Goal: Task Accomplishment & Management: Manage account settings

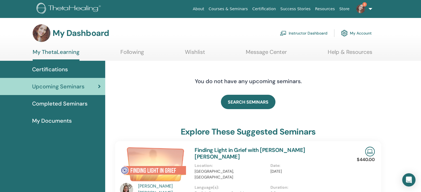
click at [364, 7] on img at bounding box center [360, 8] width 9 height 9
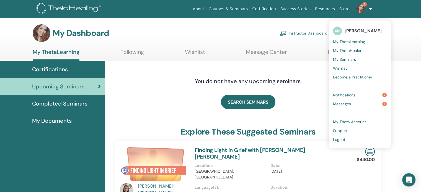
click at [346, 105] on span "Messages" at bounding box center [342, 104] width 18 height 5
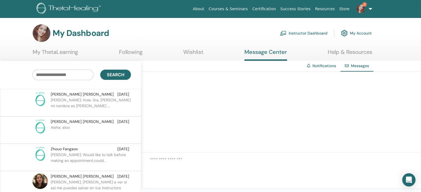
click at [312, 34] on link "Instructor Dashboard" at bounding box center [304, 33] width 48 height 12
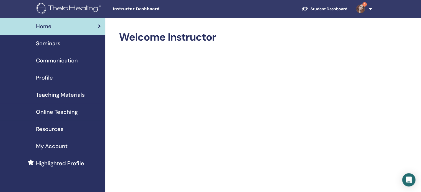
click at [323, 9] on link "Student Dashboard" at bounding box center [324, 9] width 55 height 10
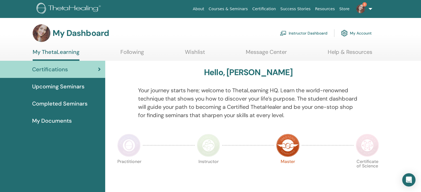
click at [292, 31] on link "Instructor Dashboard" at bounding box center [304, 33] width 48 height 12
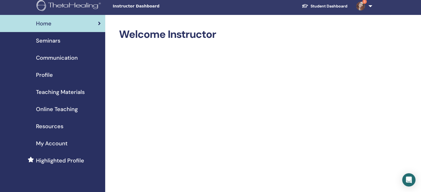
scroll to position [2, 0]
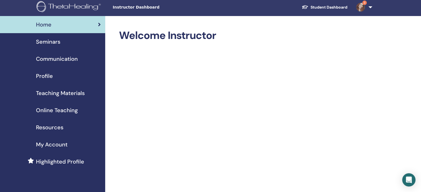
click at [58, 43] on span "Seminars" at bounding box center [48, 42] width 24 height 8
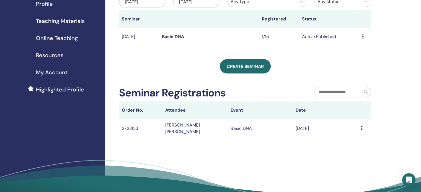
scroll to position [85, 0]
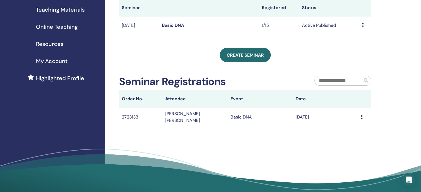
click at [361, 118] on icon at bounding box center [362, 117] width 2 height 4
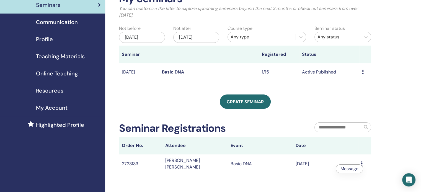
scroll to position [38, 0]
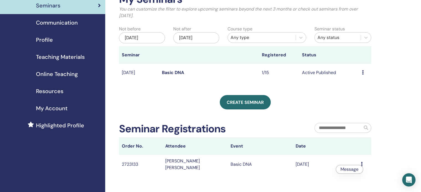
click at [362, 164] on icon at bounding box center [362, 164] width 2 height 4
click at [363, 73] on icon at bounding box center [363, 72] width 2 height 4
click at [358, 93] on link "Attendees" at bounding box center [358, 94] width 21 height 6
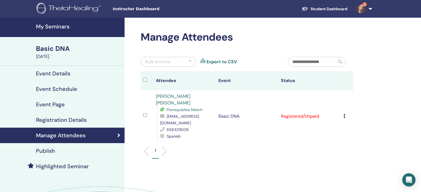
click at [344, 117] on icon at bounding box center [345, 116] width 2 height 4
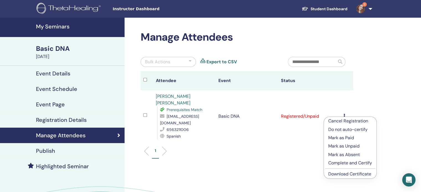
click at [346, 139] on p "Mark as Paid" at bounding box center [350, 138] width 44 height 7
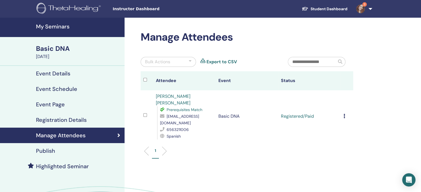
click at [343, 117] on td "Cancel Registration Do not auto-certify Mark as Paid Mark as Unpaid Mark as Abs…" at bounding box center [347, 117] width 12 height 52
click at [344, 117] on icon at bounding box center [345, 116] width 2 height 4
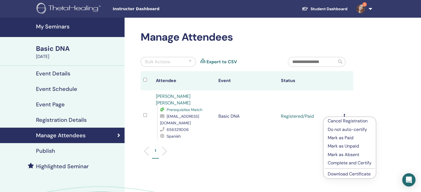
click at [398, 68] on div "Manage Attendees Bulk Actions Export to CSV Attendee Event Status Miriam Angéli…" at bounding box center [265, 130] width 281 height 224
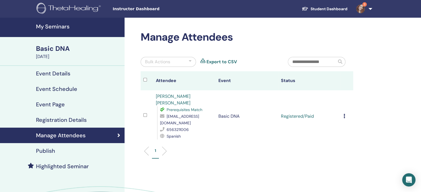
click at [366, 4] on span "3" at bounding box center [364, 4] width 4 height 4
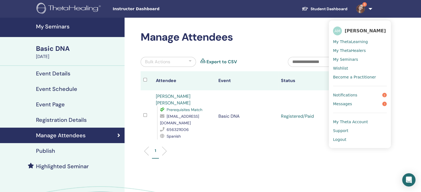
click at [302, 147] on div "1" at bounding box center [247, 154] width 221 height 22
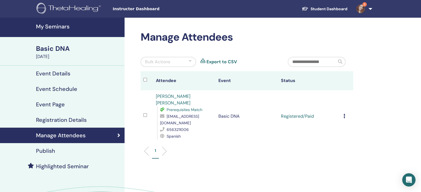
click at [73, 90] on h4 "Event Schedule" at bounding box center [56, 89] width 41 height 7
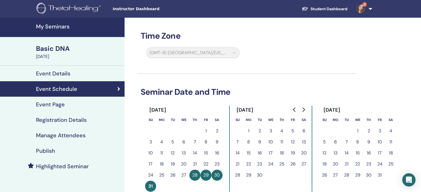
click at [260, 129] on button "2" at bounding box center [259, 131] width 11 height 11
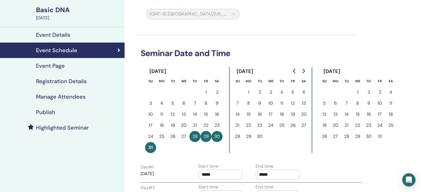
scroll to position [39, 0]
click at [248, 92] on button "1" at bounding box center [248, 92] width 11 height 11
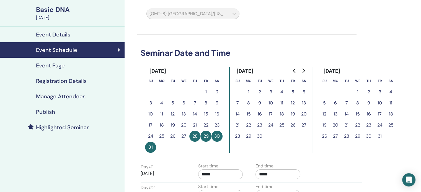
click at [80, 78] on h4 "Registration Details" at bounding box center [61, 81] width 51 height 7
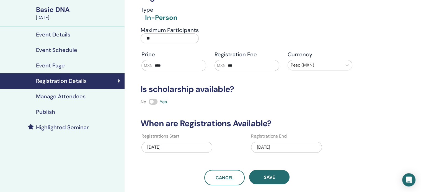
click at [280, 147] on div "08/31/2025" at bounding box center [286, 147] width 71 height 11
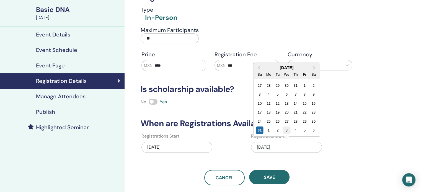
click at [284, 129] on div "3" at bounding box center [286, 130] width 7 height 7
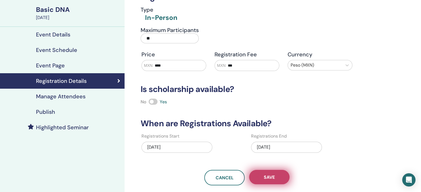
click at [271, 182] on button "Save" at bounding box center [269, 177] width 40 height 14
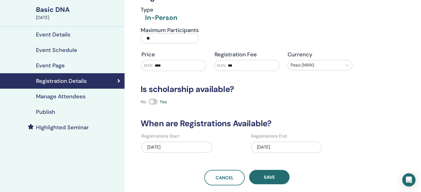
click at [271, 182] on button "Save" at bounding box center [269, 177] width 40 height 14
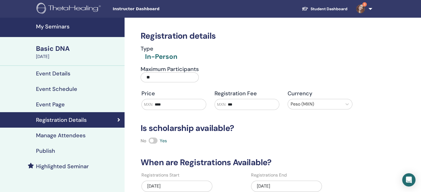
click at [67, 75] on h4 "Event Details" at bounding box center [53, 73] width 34 height 7
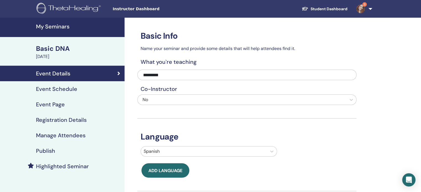
click at [61, 120] on h4 "Registration Details" at bounding box center [61, 120] width 51 height 7
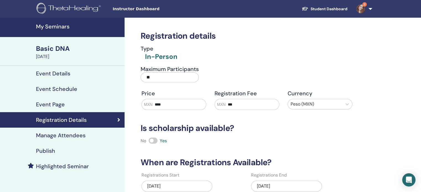
click at [53, 73] on h4 "Event Details" at bounding box center [53, 73] width 34 height 7
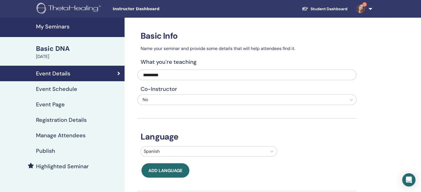
click at [363, 9] on img at bounding box center [360, 8] width 9 height 9
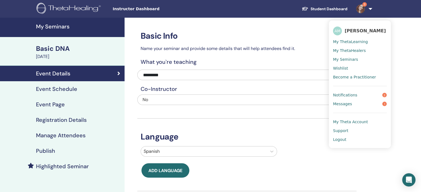
click at [348, 95] on span "Notifications" at bounding box center [345, 95] width 24 height 5
